Goal: Transaction & Acquisition: Purchase product/service

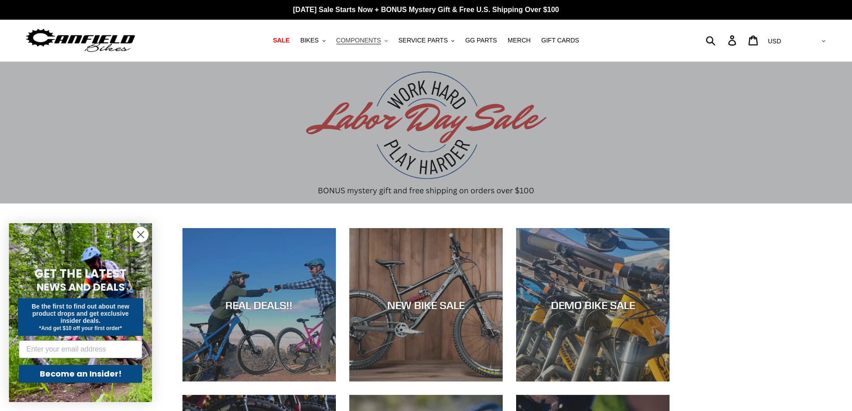
click at [371, 37] on span "COMPONENTS" at bounding box center [358, 41] width 45 height 8
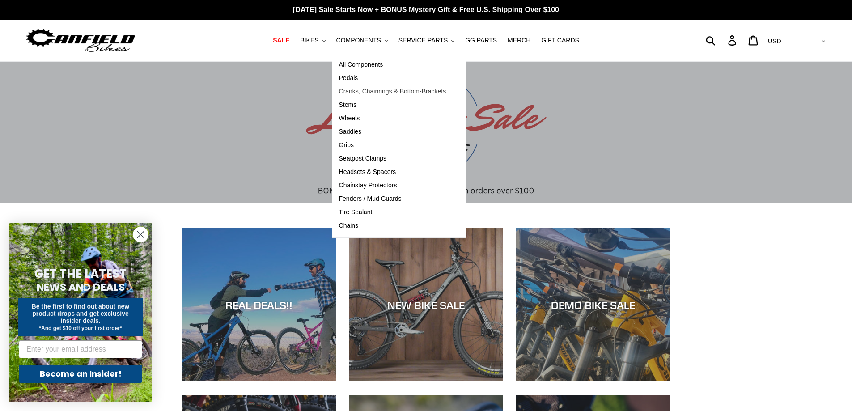
click at [381, 90] on span "Cranks, Chainrings & Bottom-Brackets" at bounding box center [392, 92] width 107 height 8
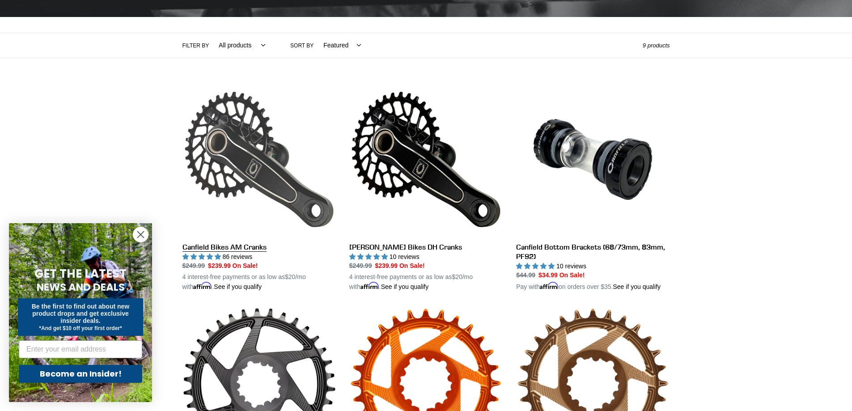
click at [266, 178] on link "Canfield Bikes AM Cranks" at bounding box center [259, 187] width 153 height 209
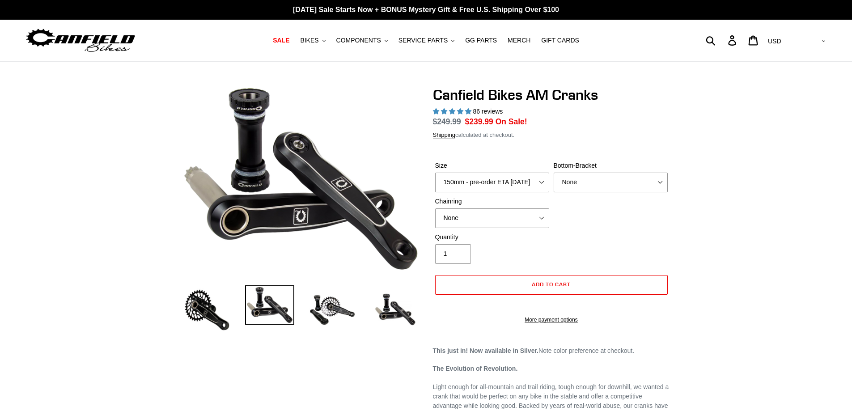
select select "highest-rating"
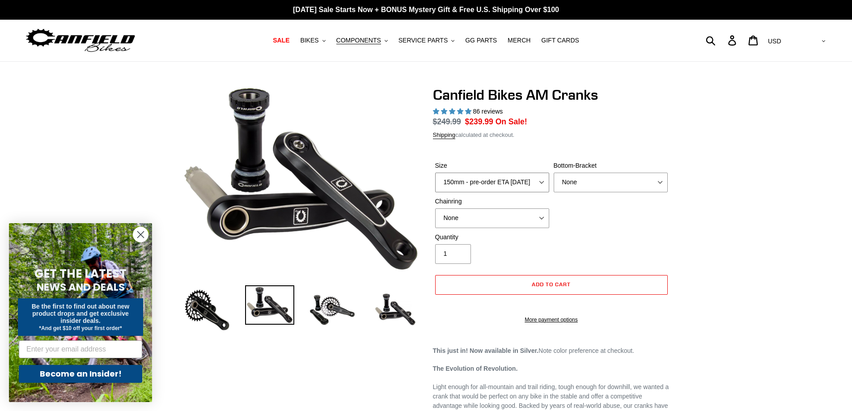
click at [505, 178] on select "150mm - pre-order ETA 9/30/25 155mm - pre-order ETA 9/30/25 160mm - pre-order E…" at bounding box center [492, 183] width 114 height 20
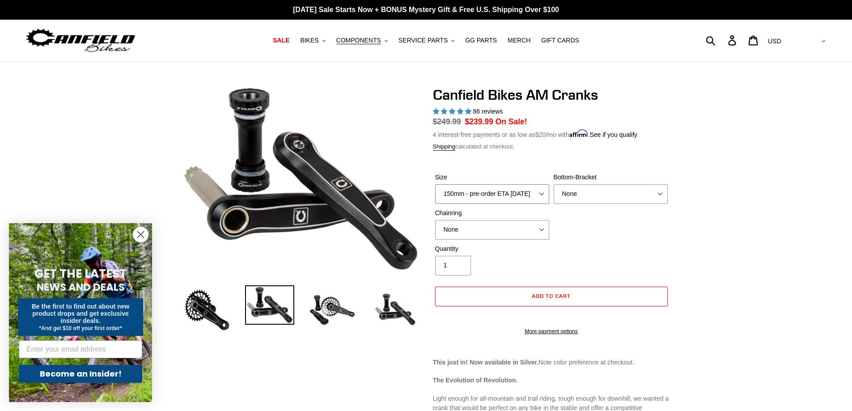
select select "160mm - pre-order ETA 9/30/25"
click at [435, 184] on select "150mm - pre-order ETA 9/30/25 155mm - pre-order ETA 9/30/25 160mm - pre-order E…" at bounding box center [492, 194] width 114 height 20
click at [487, 232] on select "None 30t Round (Boost 148) 30t Oval (Boost 148) 32t Round (Boost 148) 32t Oval …" at bounding box center [492, 230] width 114 height 20
select select "34t Round (Boost 148)"
click at [435, 220] on select "None 30t Round (Boost 148) 30t Oval (Boost 148) 32t Round (Boost 148) 32t Oval …" at bounding box center [492, 230] width 114 height 20
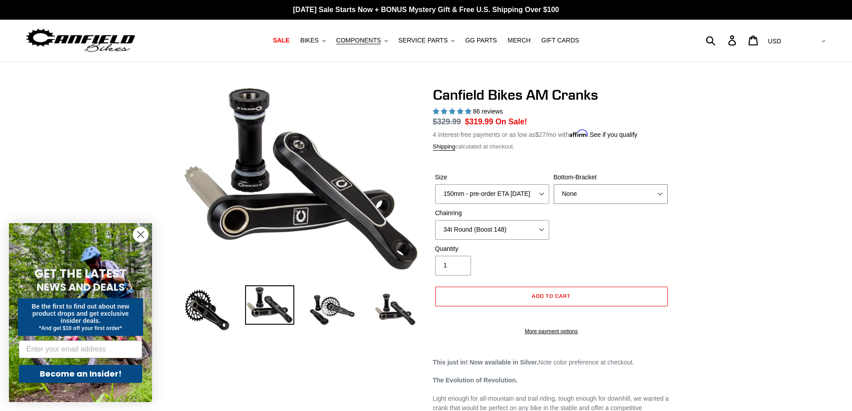
click at [590, 194] on select "None BSA Threaded 68/73mm Press Fit PF92" at bounding box center [611, 194] width 114 height 20
select select "BSA Threaded 68/73mm"
click at [554, 184] on select "None BSA Threaded 68/73mm Press Fit PF92" at bounding box center [611, 194] width 114 height 20
click at [589, 250] on div "Quantity 1" at bounding box center [551, 262] width 237 height 36
click at [333, 297] on img at bounding box center [332, 309] width 49 height 49
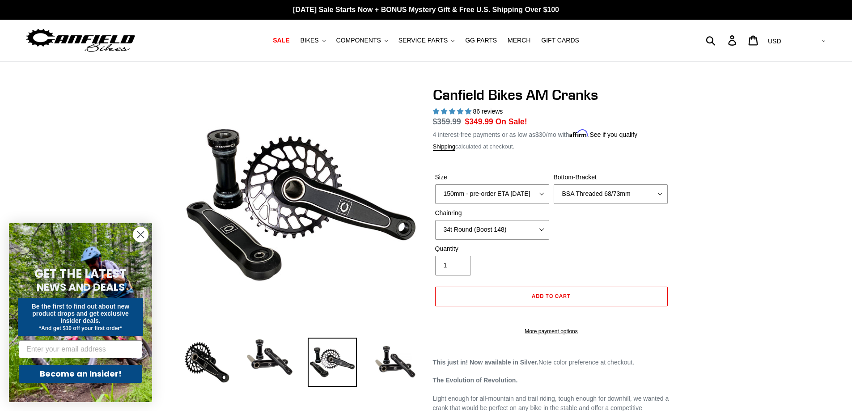
click at [140, 234] on icon "Close dialog" at bounding box center [141, 235] width 6 height 6
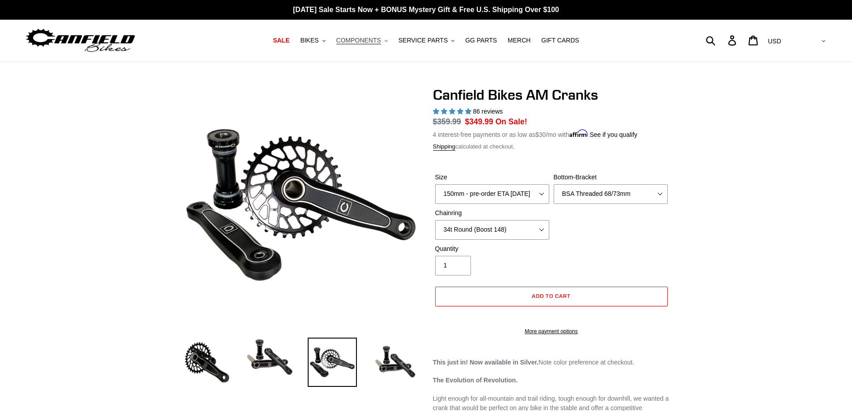
click at [380, 40] on span "COMPONENTS" at bounding box center [358, 41] width 45 height 8
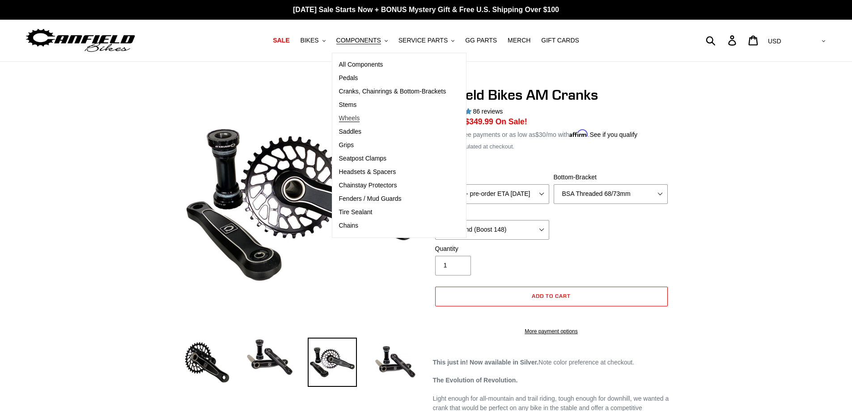
click at [360, 116] on span "Wheels" at bounding box center [349, 119] width 21 height 8
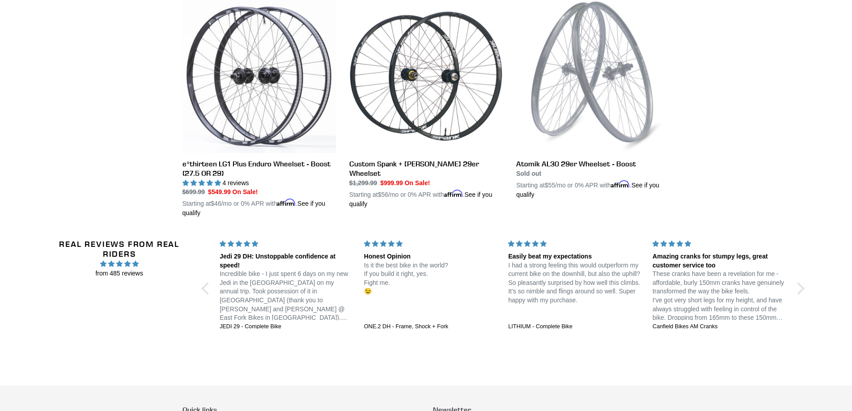
scroll to position [179, 0]
